Goal: Task Accomplishment & Management: Complete application form

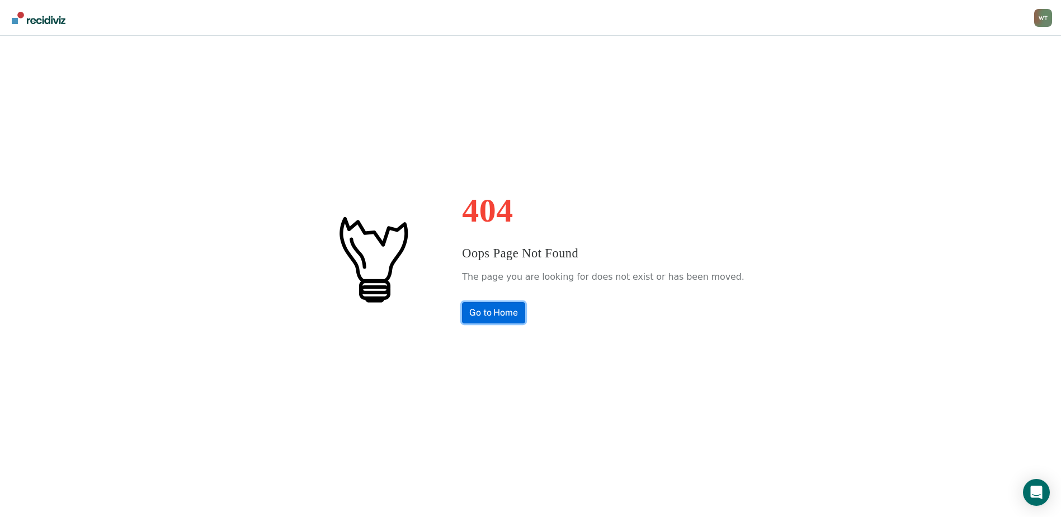
click at [517, 313] on link "Go to Home" at bounding box center [493, 312] width 63 height 21
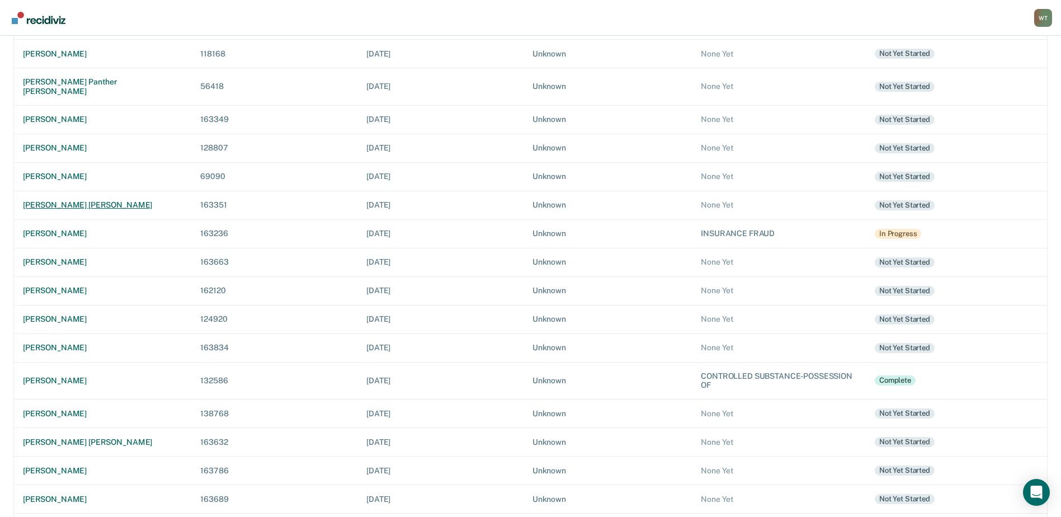
scroll to position [315, 0]
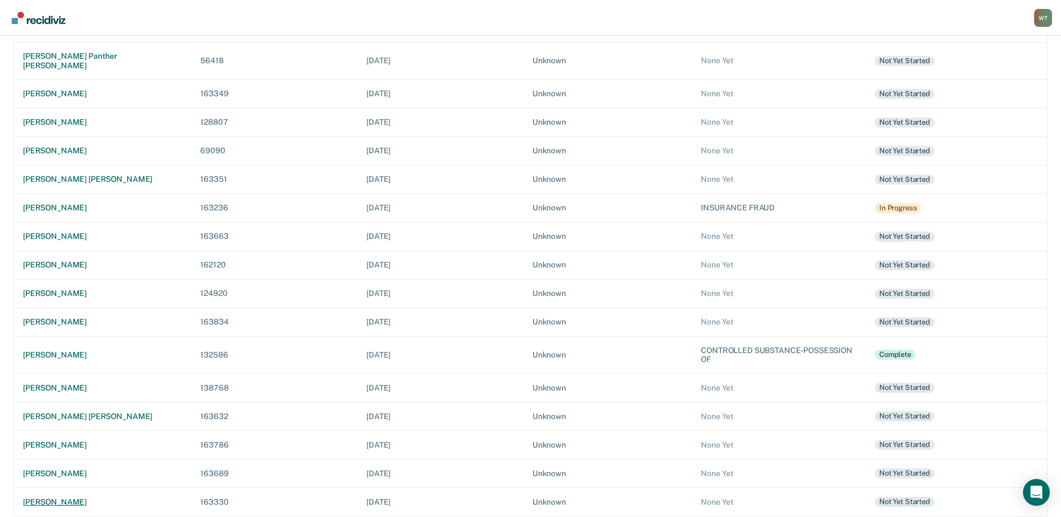
click at [77, 497] on div "kelli elizabeth tipton" at bounding box center [102, 502] width 159 height 10
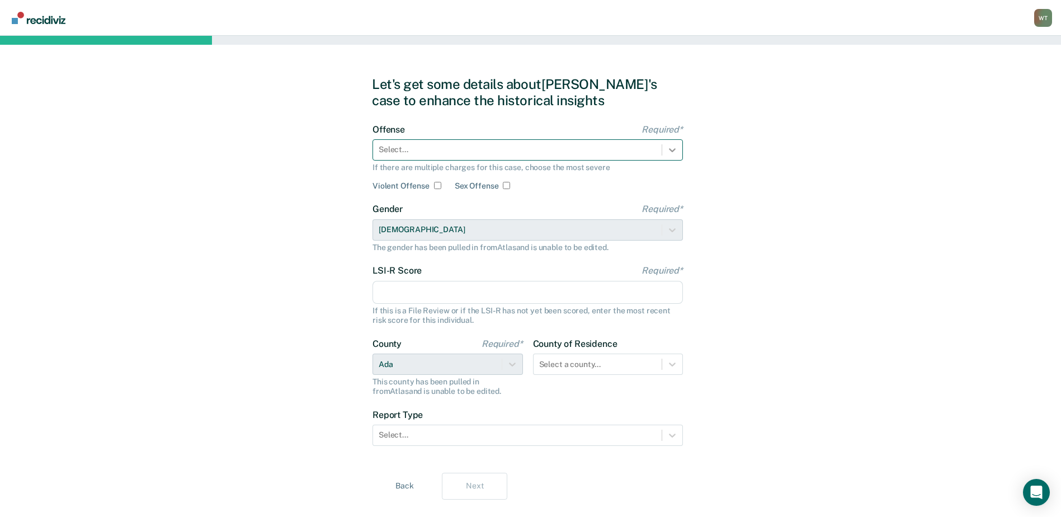
drag, startPoint x: 669, startPoint y: 148, endPoint x: 610, endPoint y: 163, distance: 61.7
click at [670, 148] on icon at bounding box center [672, 149] width 11 height 11
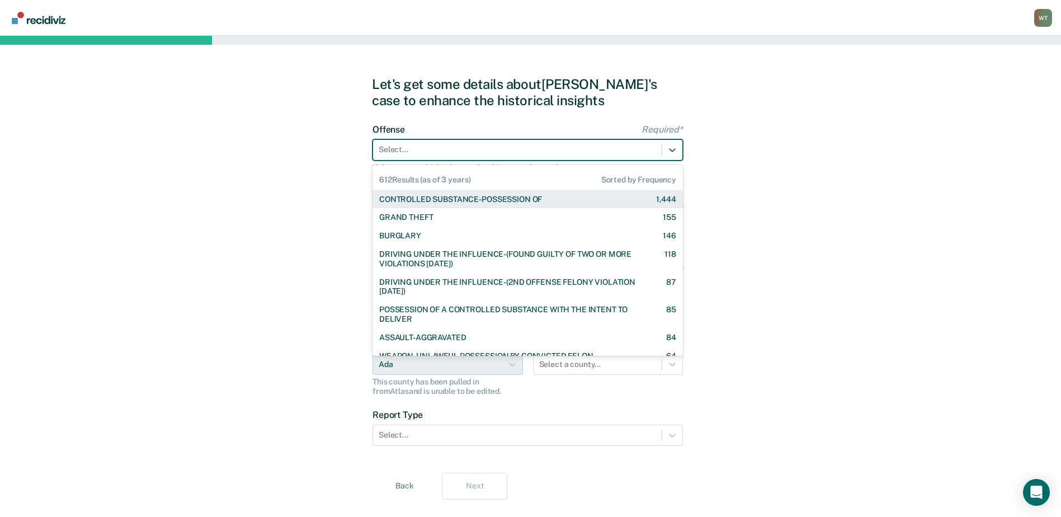
click at [415, 201] on div "CONTROLLED SUBSTANCE-POSSESSION OF" at bounding box center [460, 200] width 163 height 10
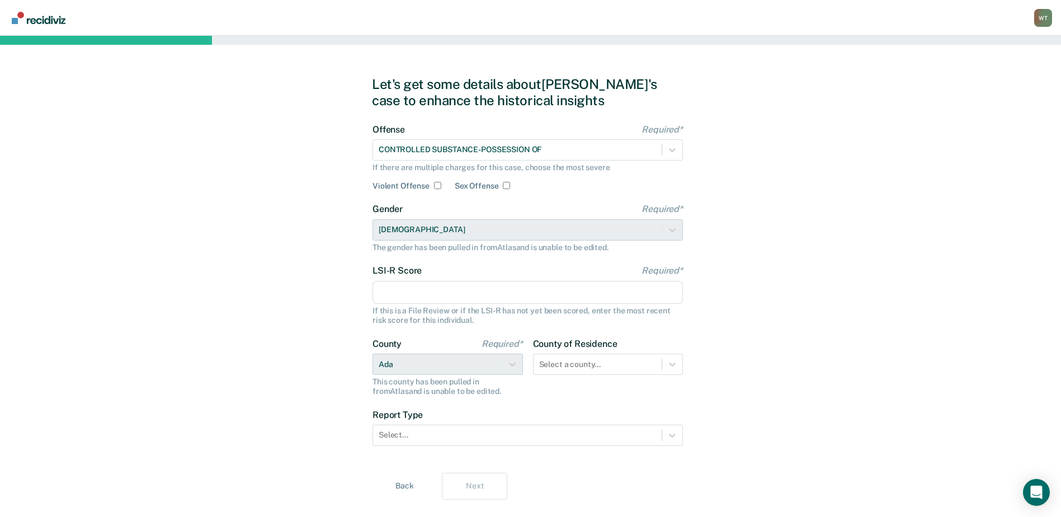
click at [395, 290] on input "LSI-R Score Required*" at bounding box center [527, 292] width 310 height 23
type input "0"
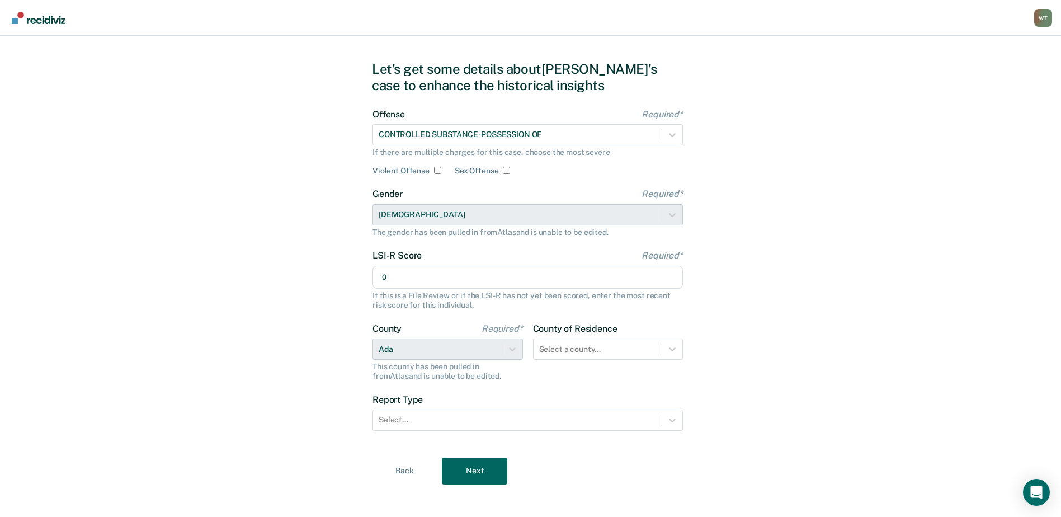
scroll to position [23, 0]
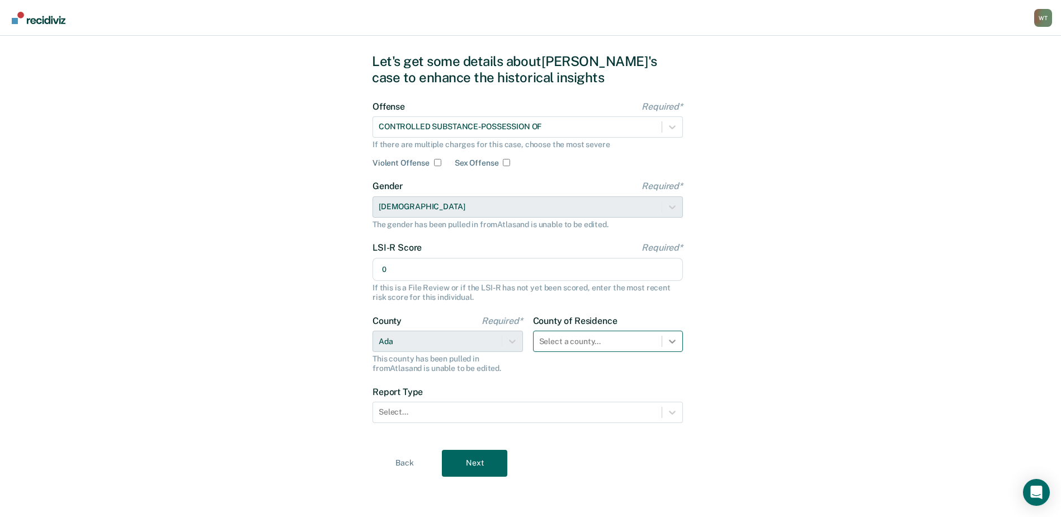
click at [671, 341] on icon at bounding box center [672, 341] width 7 height 4
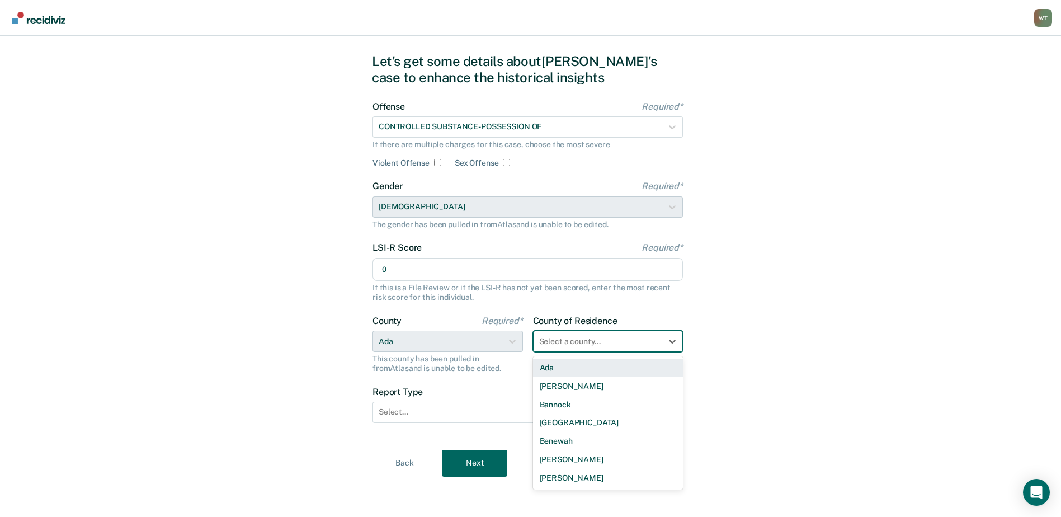
click at [545, 363] on div "Ada" at bounding box center [608, 367] width 150 height 18
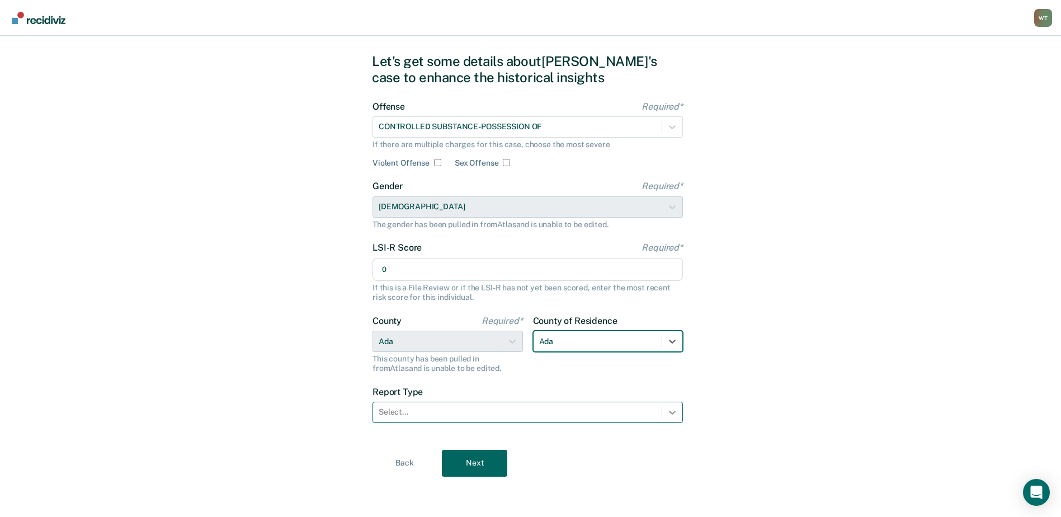
click at [669, 414] on icon at bounding box center [672, 412] width 11 height 11
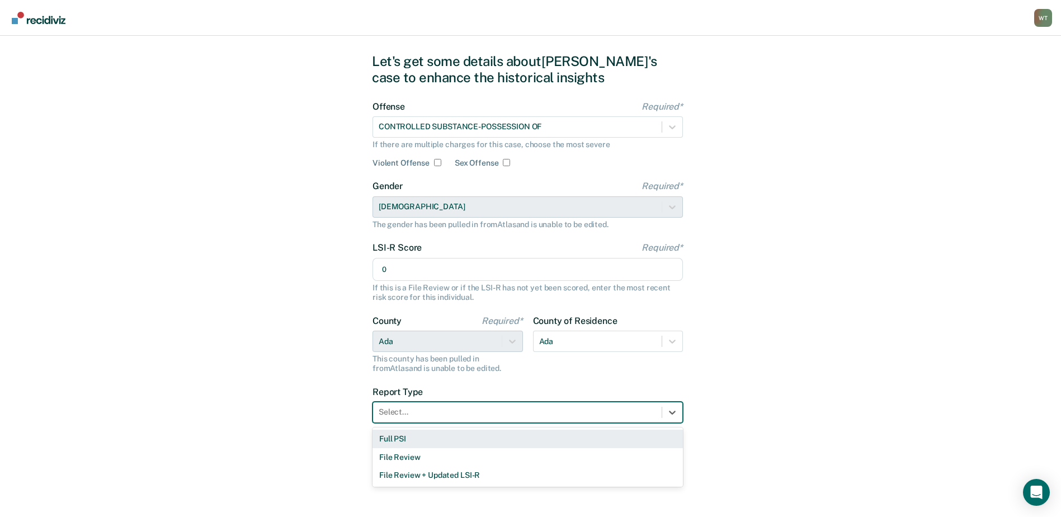
click at [401, 438] on div "Full PSI" at bounding box center [527, 438] width 310 height 18
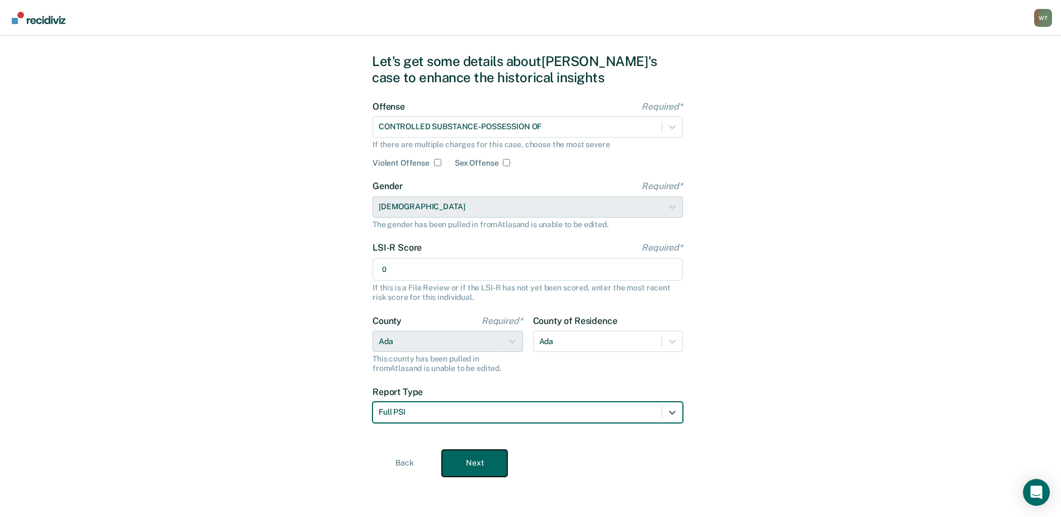
click at [476, 454] on button "Next" at bounding box center [474, 463] width 65 height 27
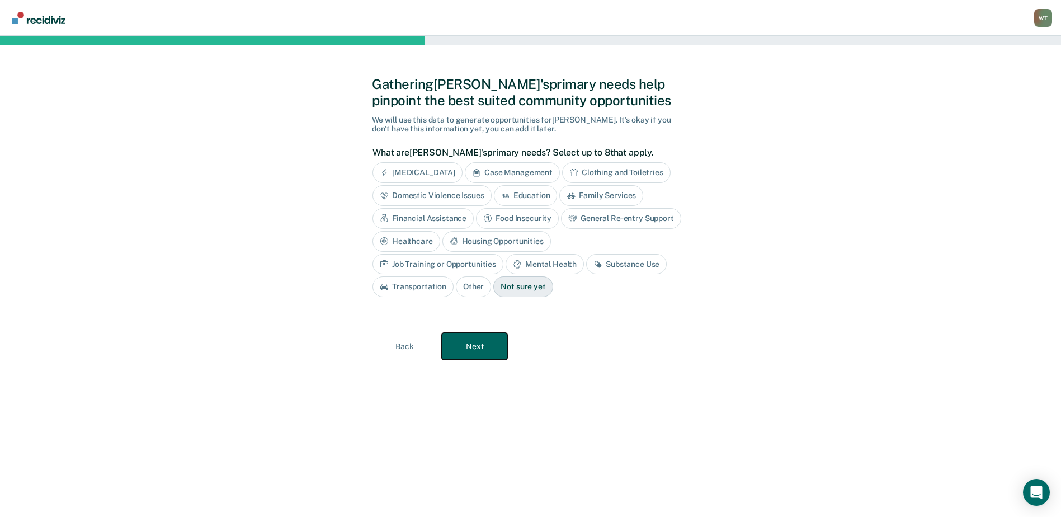
scroll to position [0, 0]
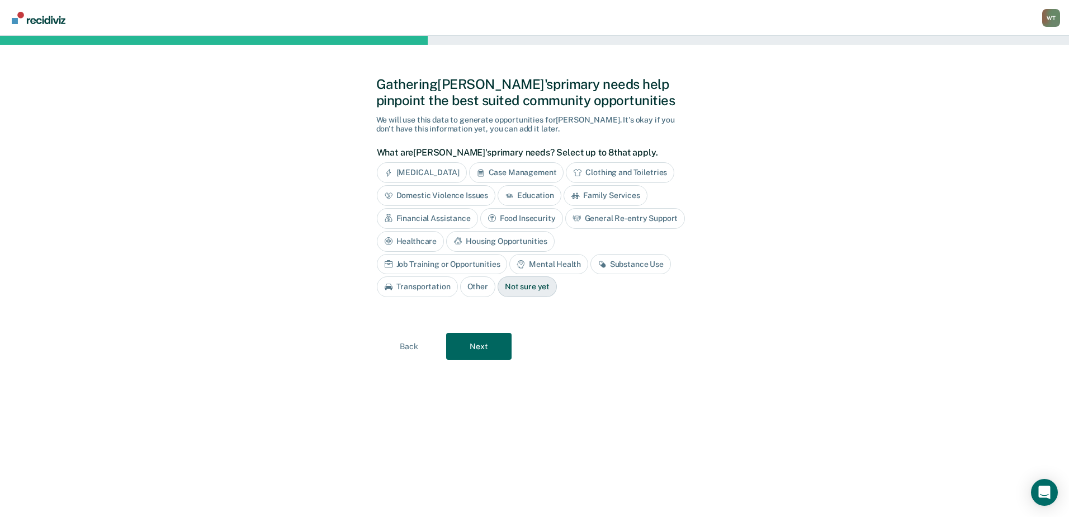
click at [591, 264] on div "Substance Use" at bounding box center [631, 264] width 81 height 21
click at [498, 242] on div "Housing Opportunities" at bounding box center [500, 241] width 108 height 21
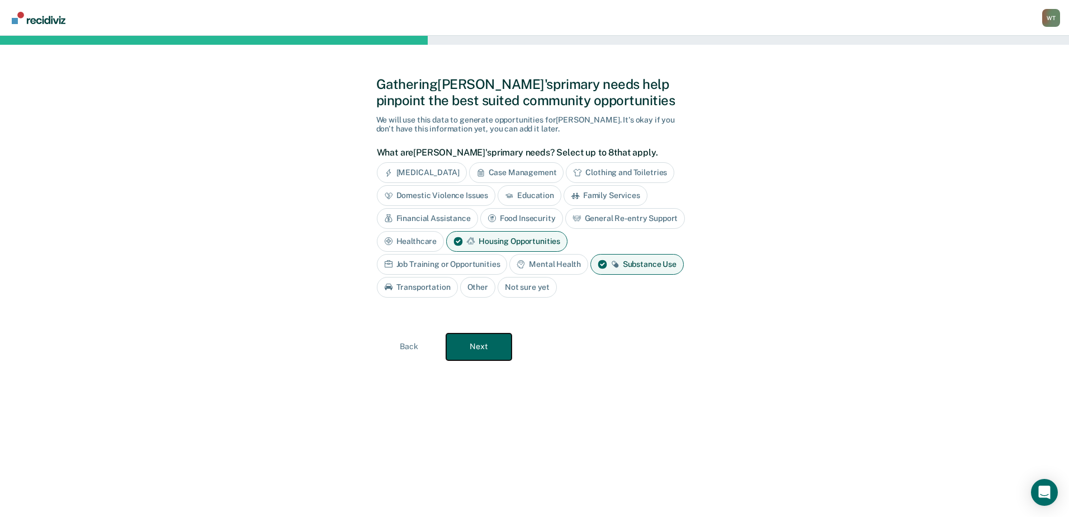
click at [484, 345] on button "Next" at bounding box center [478, 346] width 65 height 27
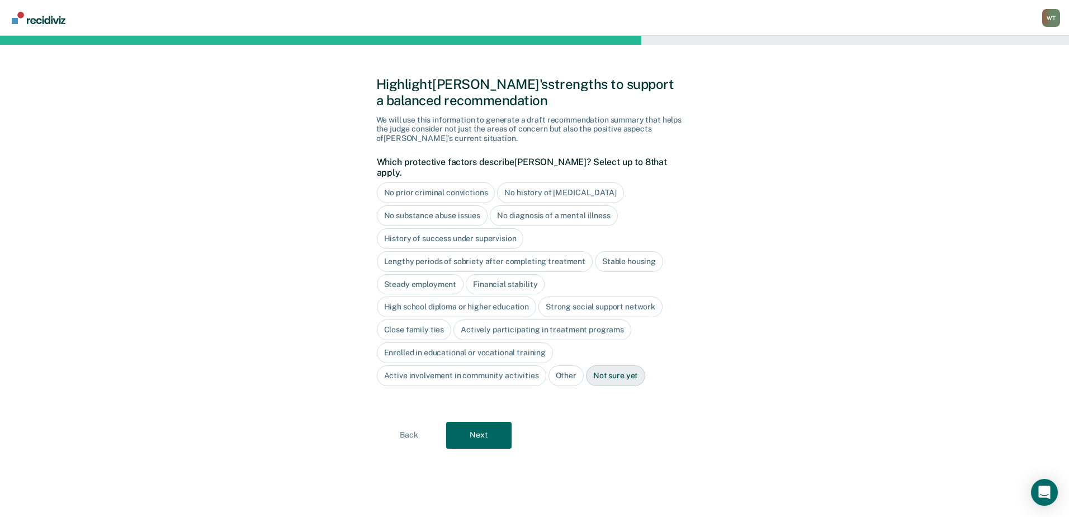
click at [616, 365] on div "Not sure yet" at bounding box center [615, 375] width 59 height 21
click at [487, 422] on button "Next" at bounding box center [478, 435] width 65 height 27
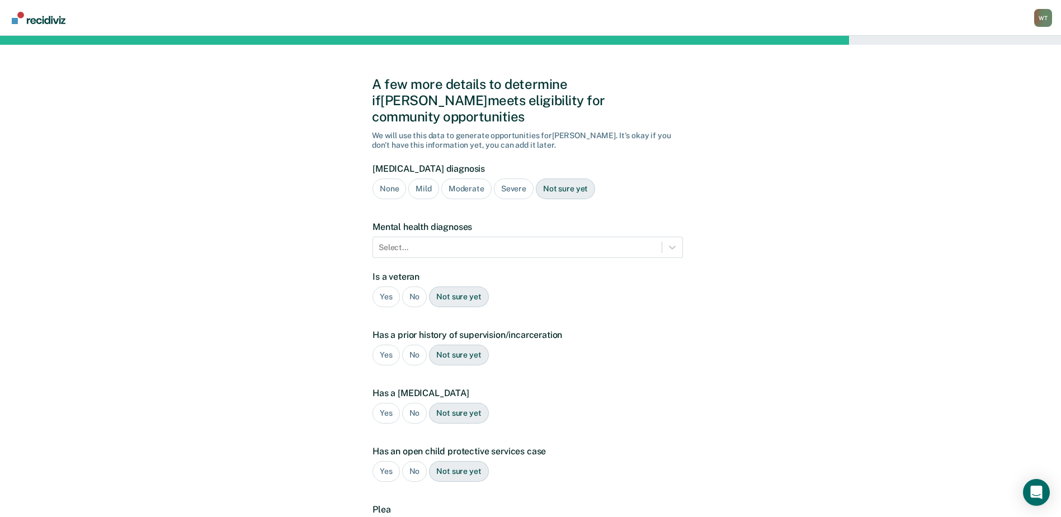
click at [559, 178] on div "Not sure yet" at bounding box center [565, 188] width 59 height 21
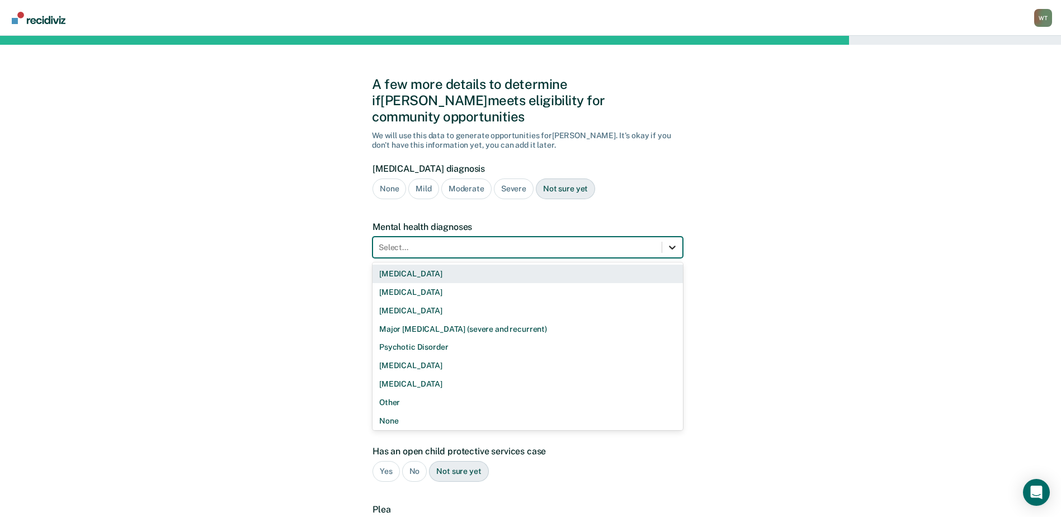
click at [672, 242] on icon at bounding box center [672, 247] width 11 height 11
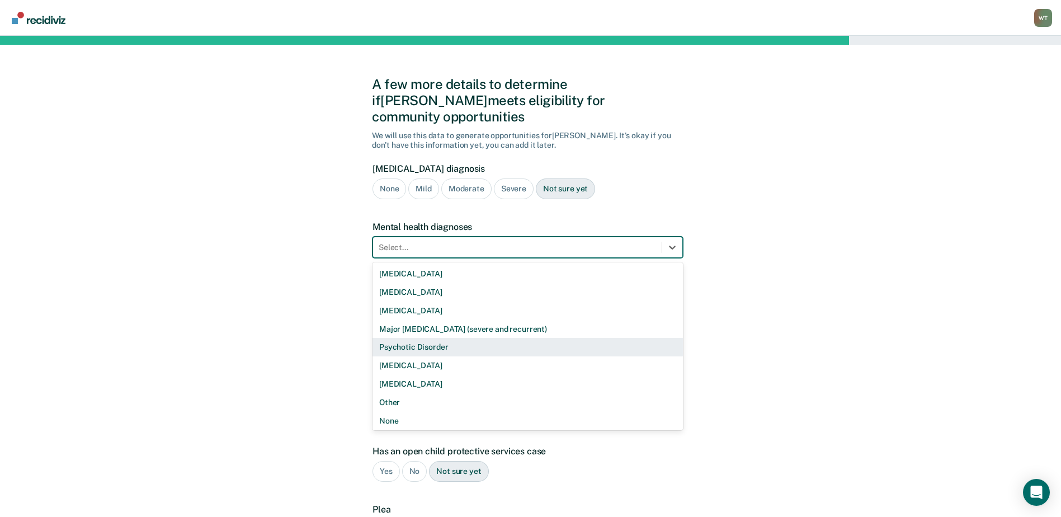
click at [737, 322] on div "A few more details to determine if Kelli meets eligibility for community opport…" at bounding box center [530, 339] width 1061 height 607
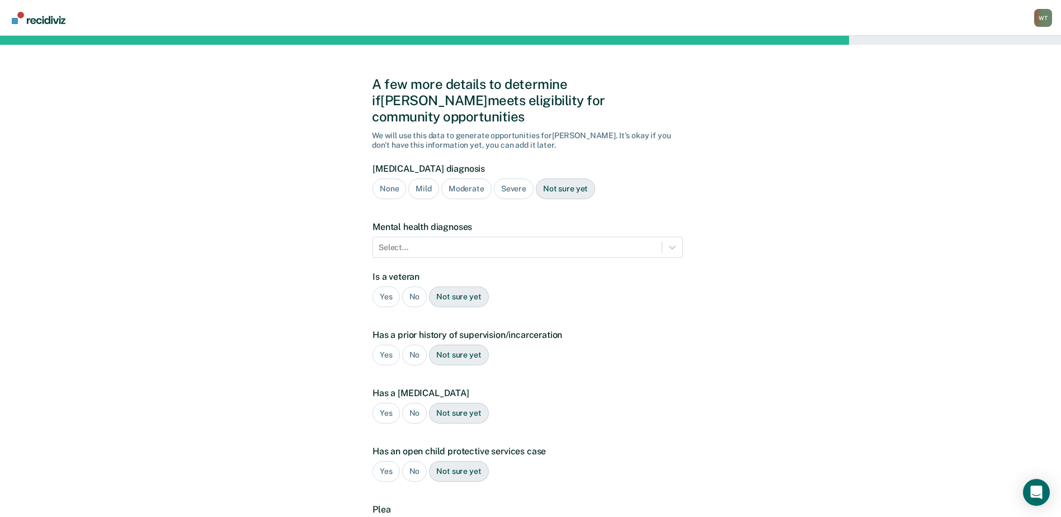
click at [415, 286] on div "No" at bounding box center [414, 296] width 25 height 21
click at [382, 344] on div "Yes" at bounding box center [385, 354] width 27 height 21
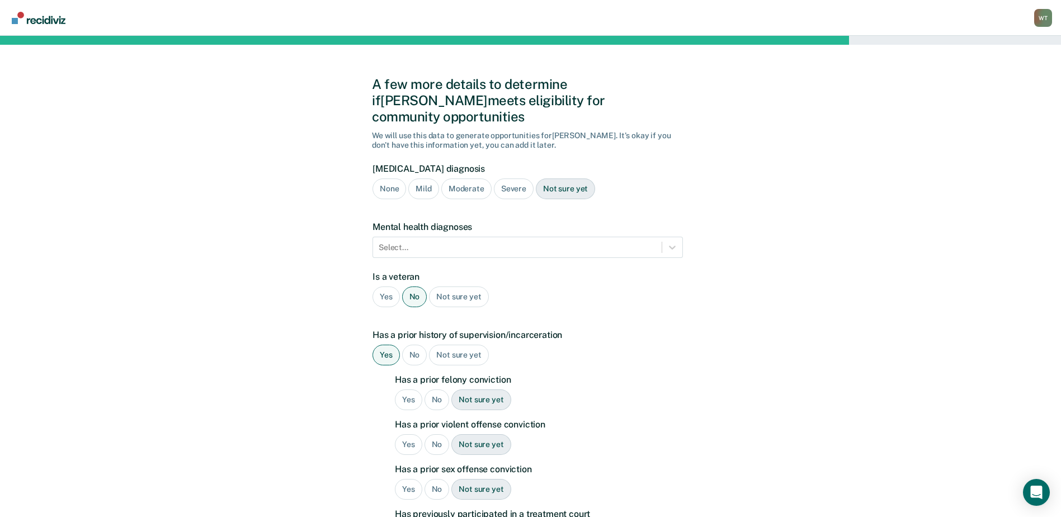
click at [435, 389] on div "No" at bounding box center [436, 399] width 25 height 21
drag, startPoint x: 437, startPoint y: 423, endPoint x: 534, endPoint y: 370, distance: 110.6
click at [437, 434] on div "No" at bounding box center [436, 444] width 25 height 21
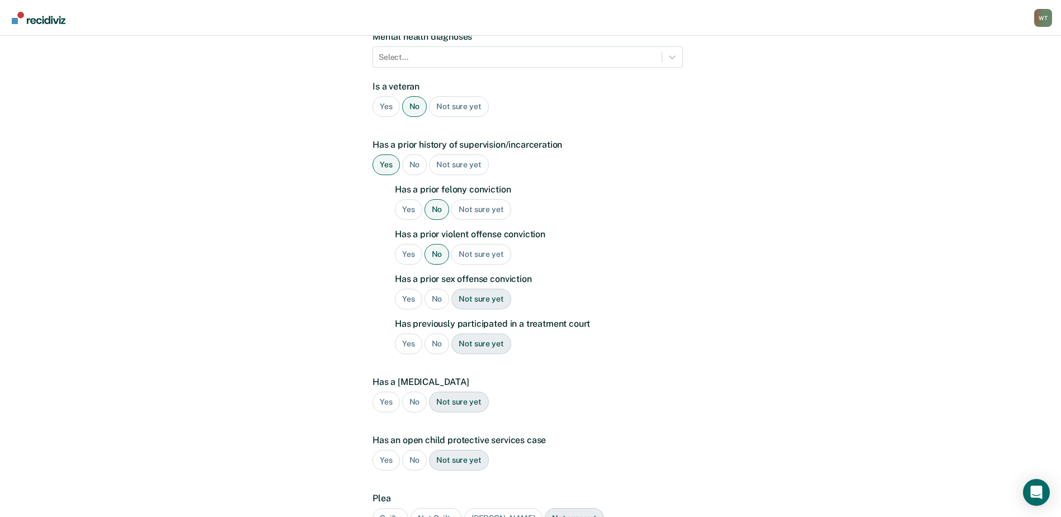
scroll to position [224, 0]
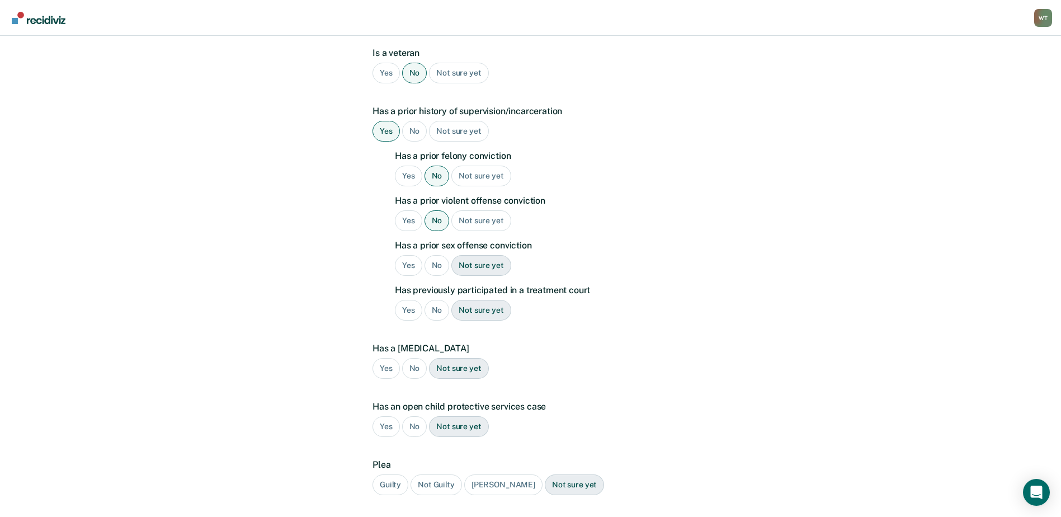
drag, startPoint x: 432, startPoint y: 248, endPoint x: 445, endPoint y: 305, distance: 58.6
click at [432, 255] on div "No" at bounding box center [436, 265] width 25 height 21
click at [436, 300] on div "No" at bounding box center [436, 310] width 25 height 21
drag, startPoint x: 447, startPoint y: 351, endPoint x: 448, endPoint y: 362, distance: 11.8
click at [447, 358] on div "Not sure yet" at bounding box center [458, 368] width 59 height 21
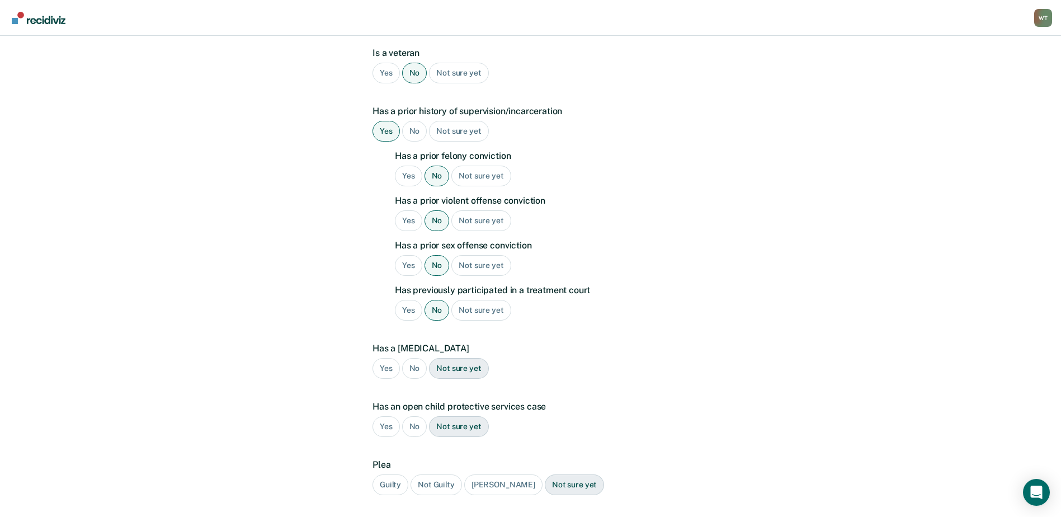
drag, startPoint x: 452, startPoint y: 409, endPoint x: 487, endPoint y: 421, distance: 36.1
click at [452, 416] on div "Not sure yet" at bounding box center [458, 426] width 59 height 21
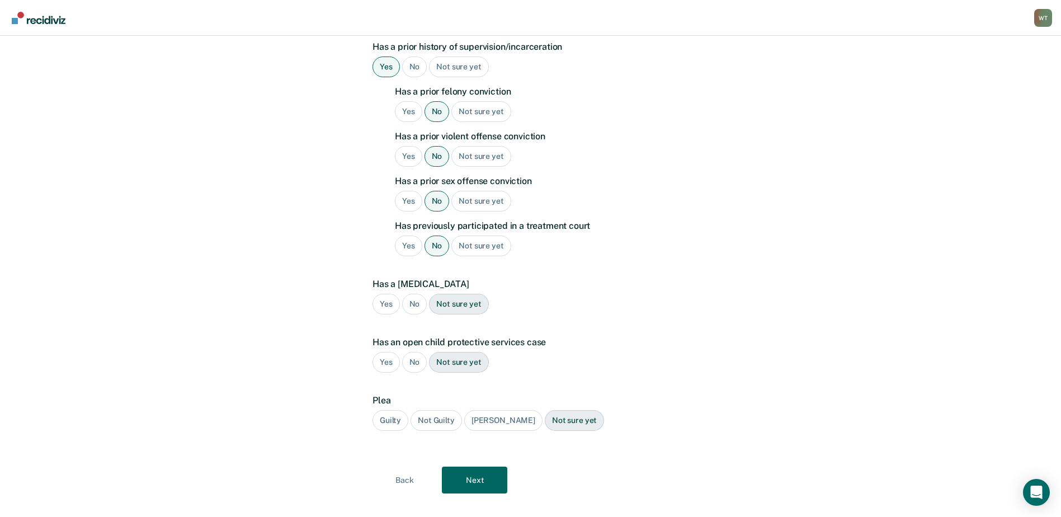
scroll to position [289, 0]
click at [386, 409] on div "Guilty" at bounding box center [390, 419] width 36 height 21
click at [469, 466] on button "Next" at bounding box center [474, 479] width 65 height 27
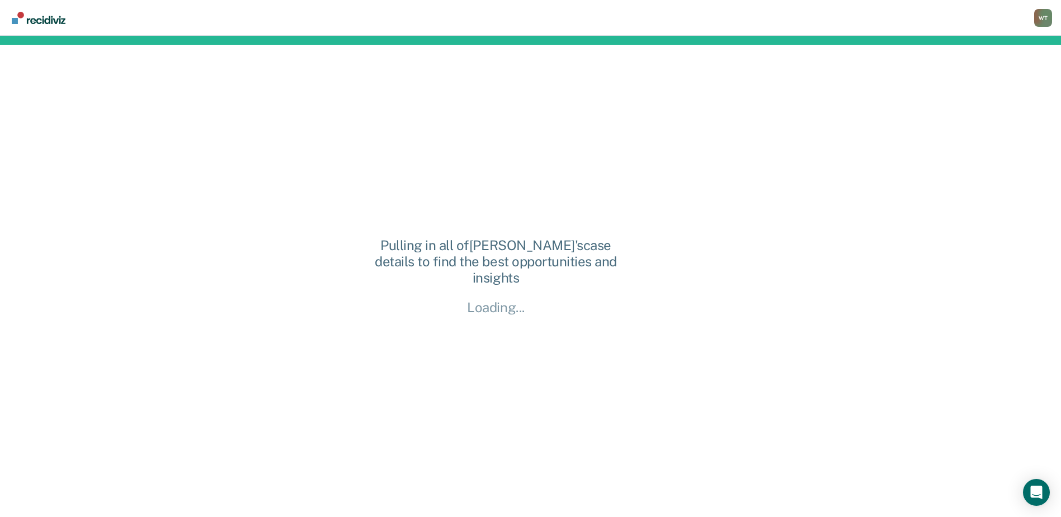
scroll to position [0, 0]
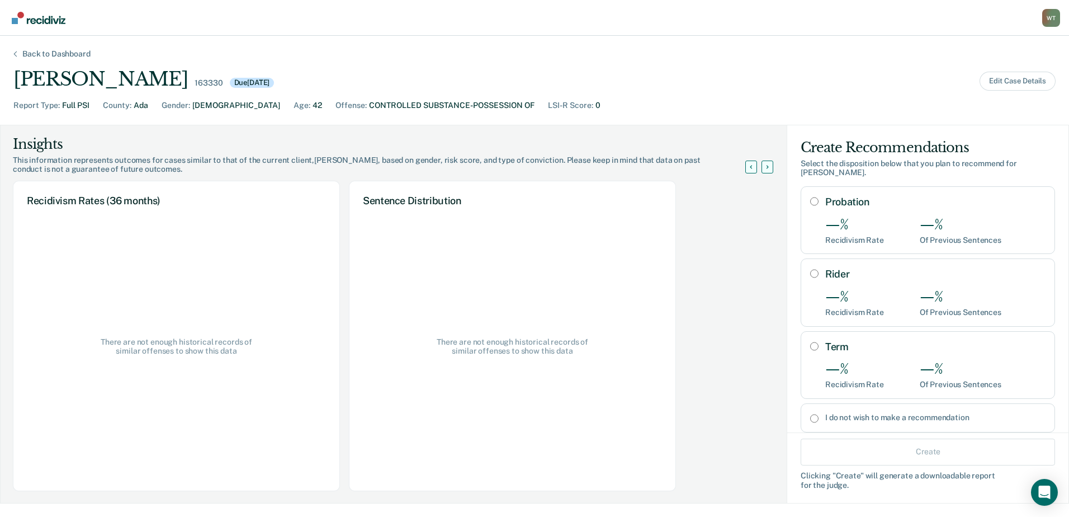
click at [810, 414] on input "I do not wish to make a recommendation" at bounding box center [814, 418] width 8 height 9
radio input "true"
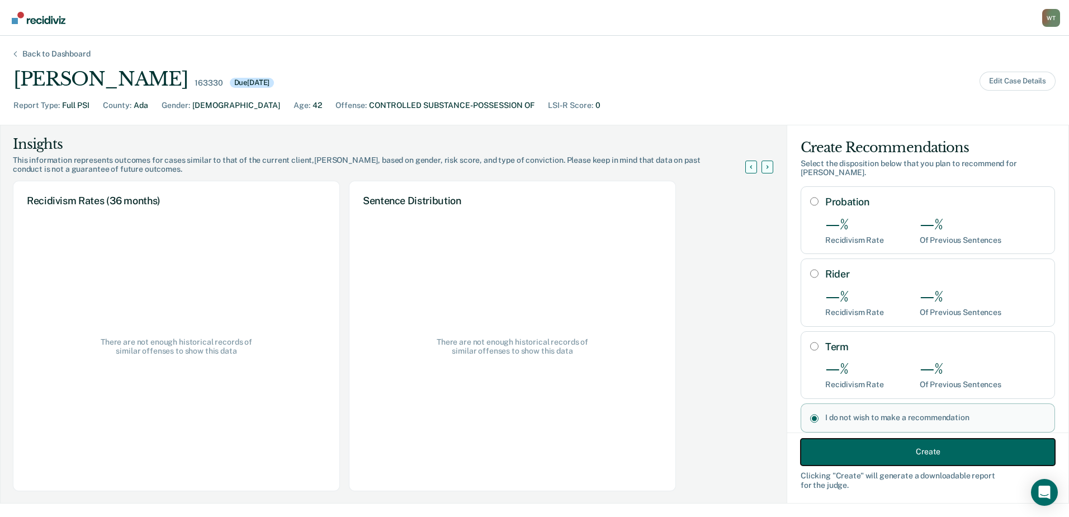
click at [876, 451] on button "Create" at bounding box center [928, 451] width 254 height 27
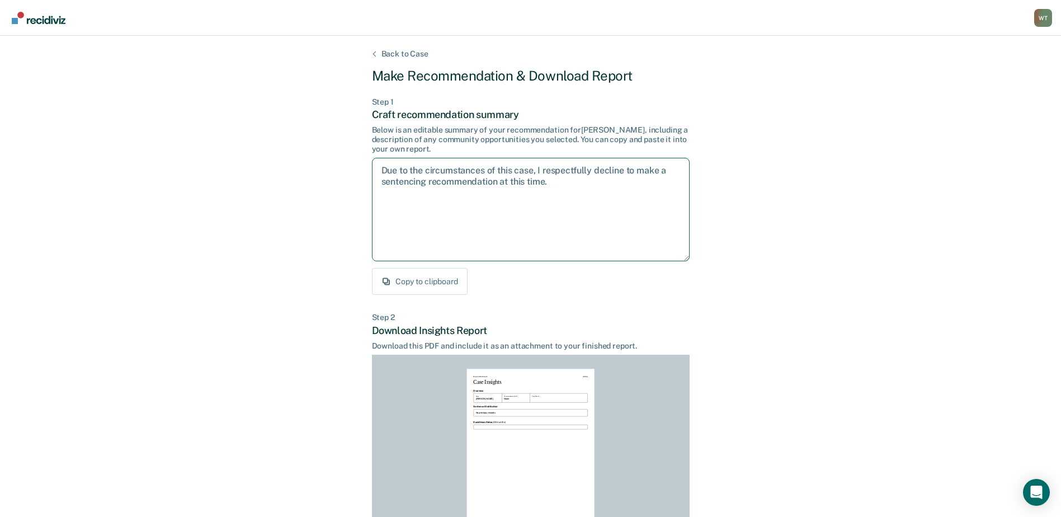
drag, startPoint x: 380, startPoint y: 169, endPoint x: 556, endPoint y: 178, distance: 176.4
click at [562, 182] on textarea "Due to the circumstances of this case, I respectfully decline to make a sentenc…" at bounding box center [531, 209] width 318 height 103
drag, startPoint x: 533, startPoint y: 177, endPoint x: 841, endPoint y: 130, distance: 311.0
click at [844, 130] on div "Back to Case Make Recommendation & Download Report Step 1 Craft recommendation …" at bounding box center [530, 337] width 1061 height 602
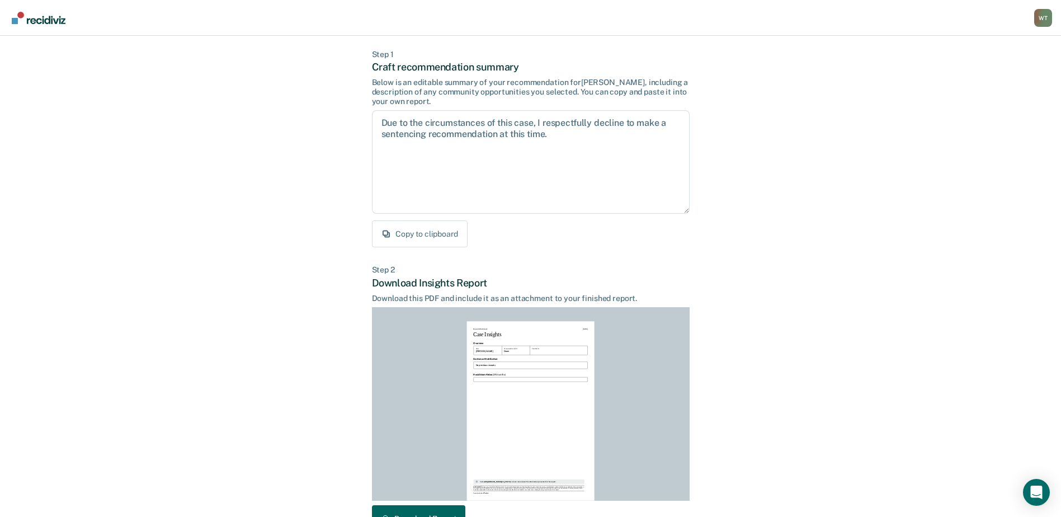
scroll to position [121, 0]
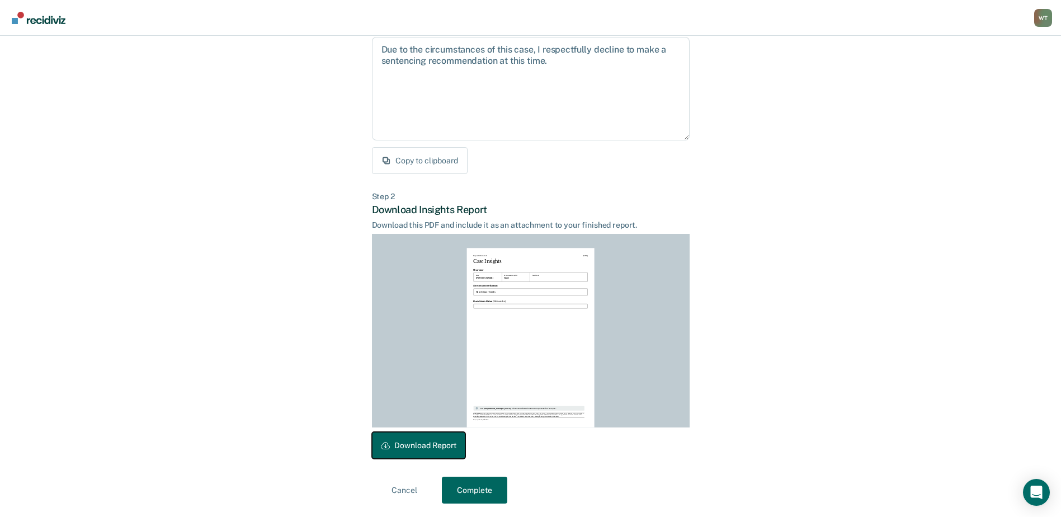
drag, startPoint x: 423, startPoint y: 443, endPoint x: 618, endPoint y: 329, distance: 225.8
click at [424, 443] on button "Download Report" at bounding box center [418, 445] width 93 height 27
click at [473, 488] on button "Complete" at bounding box center [474, 489] width 65 height 27
